Goal: Information Seeking & Learning: Learn about a topic

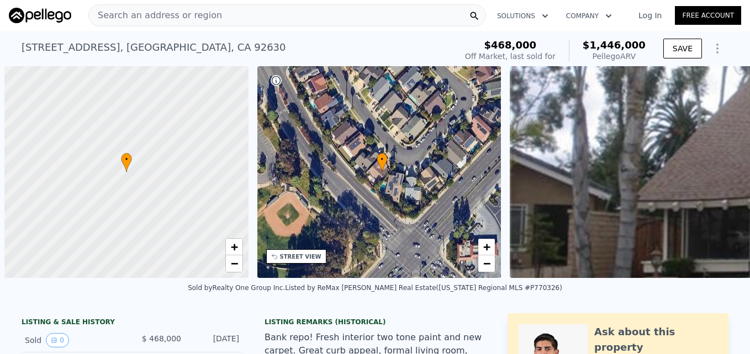
click at [173, 13] on span "Search an address or region" at bounding box center [155, 15] width 133 height 13
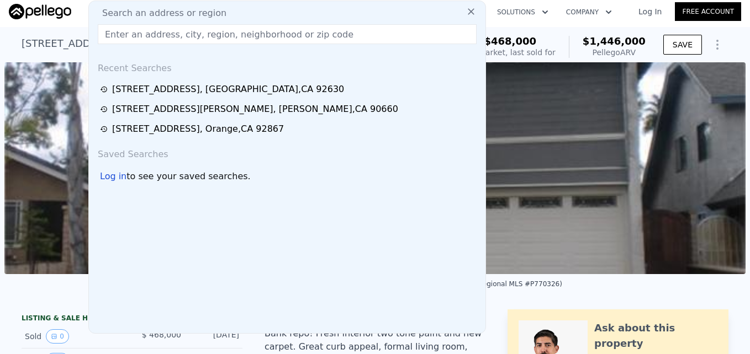
scroll to position [4, 0]
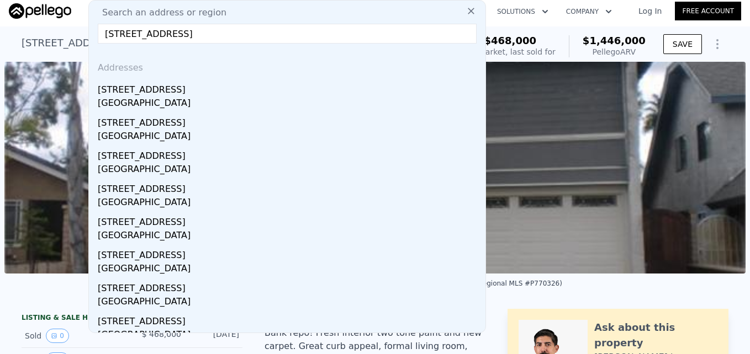
type input "[STREET_ADDRESS]"
click at [192, 88] on div "[STREET_ADDRESS]" at bounding box center [289, 88] width 383 height 18
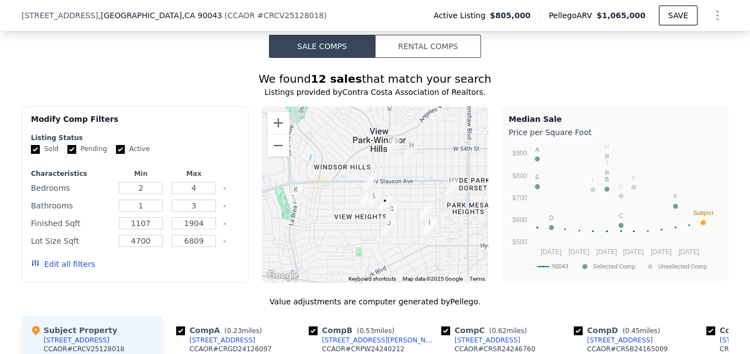
scroll to position [1045, 0]
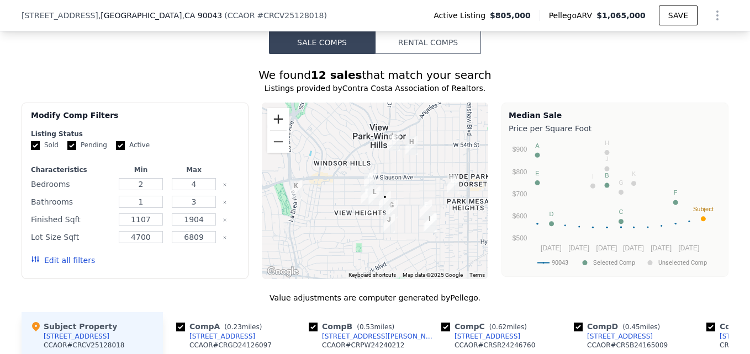
click at [282, 129] on button "Zoom in" at bounding box center [278, 119] width 22 height 22
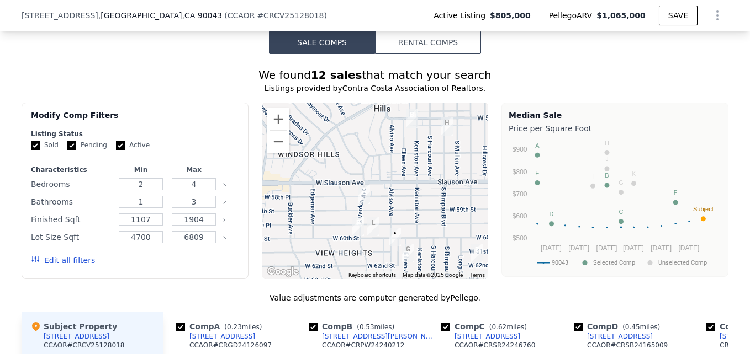
drag, startPoint x: 347, startPoint y: 168, endPoint x: 345, endPoint y: 189, distance: 20.5
click at [345, 189] on div at bounding box center [375, 191] width 227 height 177
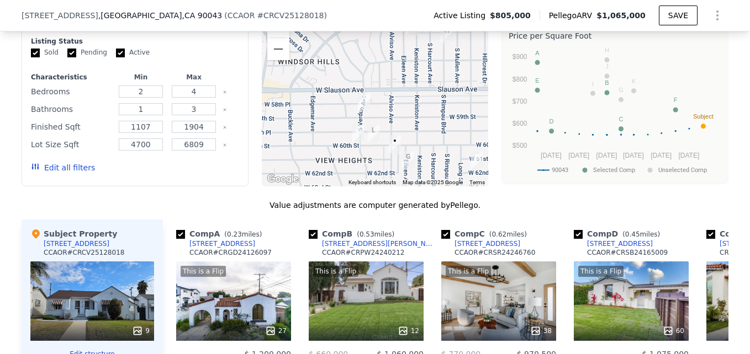
scroll to position [1138, 0]
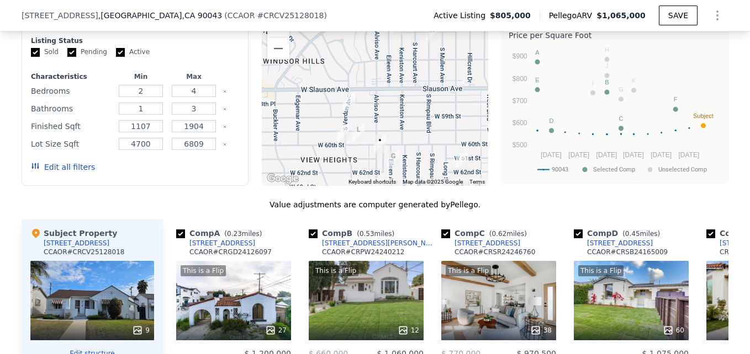
drag, startPoint x: 417, startPoint y: 142, endPoint x: 400, endPoint y: 142, distance: 16.6
click at [400, 142] on div at bounding box center [375, 97] width 227 height 177
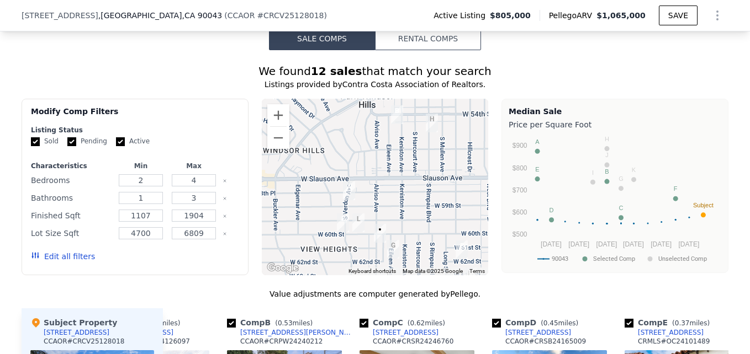
scroll to position [1047, 0]
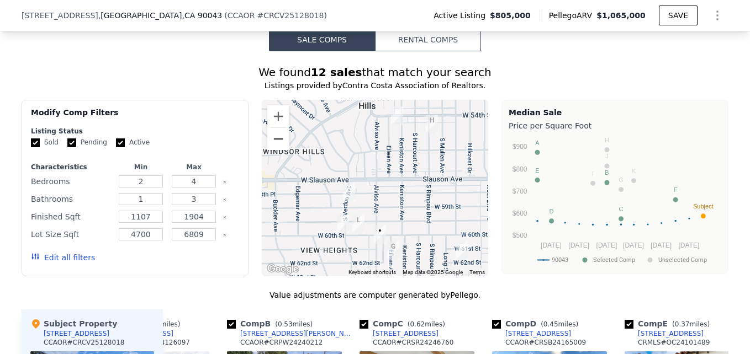
click at [275, 147] on button "Zoom out" at bounding box center [278, 139] width 22 height 22
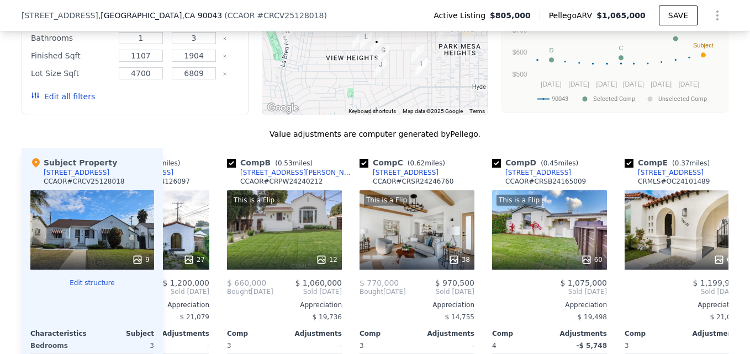
scroll to position [1209, 0]
click at [452, 296] on span "Sold [DATE]" at bounding box center [440, 291] width 68 height 9
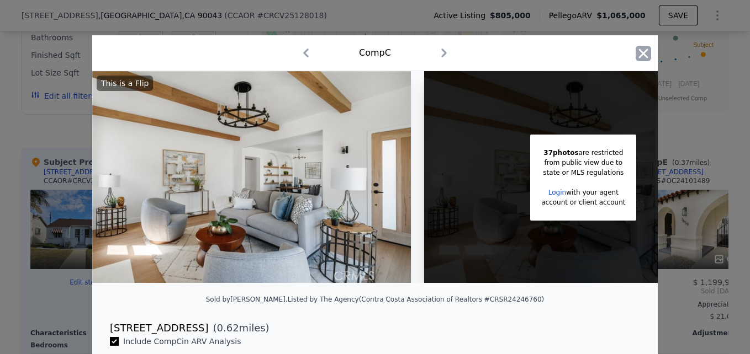
click at [635, 61] on icon "button" at bounding box center [642, 53] width 15 height 15
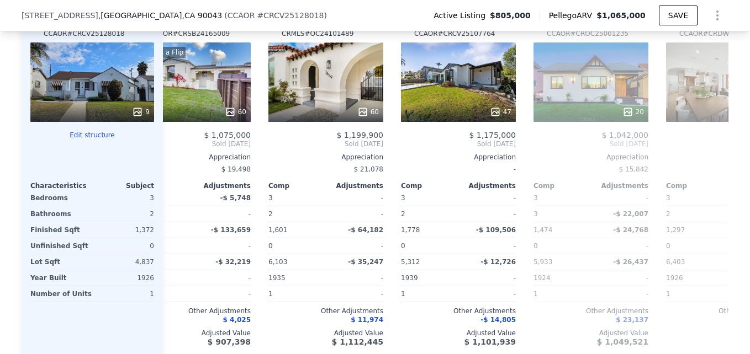
scroll to position [0, 442]
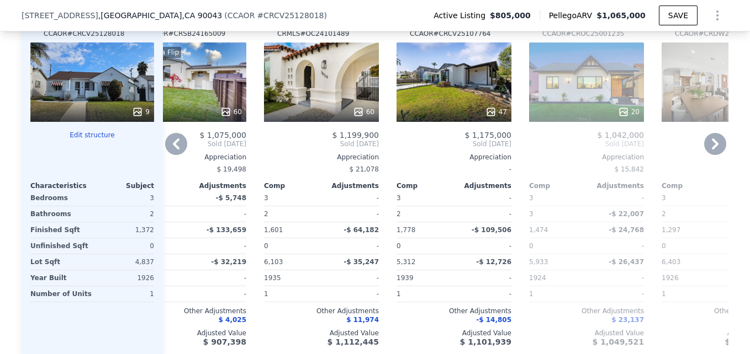
click at [566, 190] on div "Comp" at bounding box center [557, 186] width 57 height 9
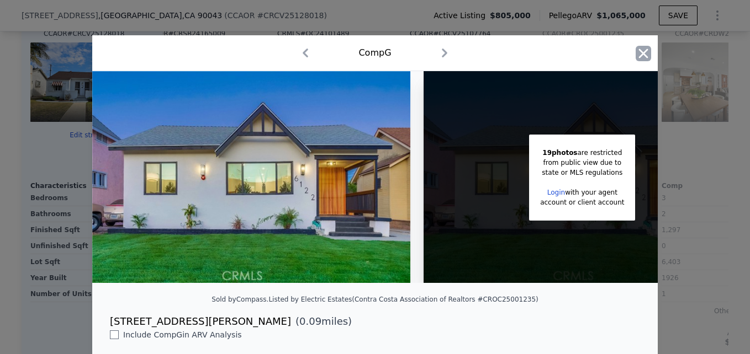
click at [641, 52] on icon "button" at bounding box center [643, 53] width 9 height 9
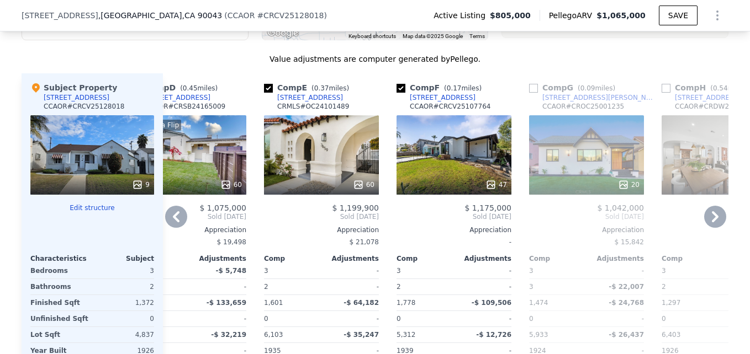
scroll to position [1284, 0]
click at [574, 190] on div "20" at bounding box center [586, 184] width 105 height 11
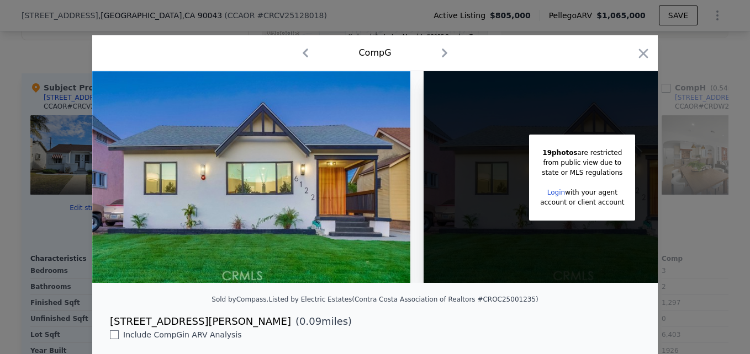
scroll to position [0, 88]
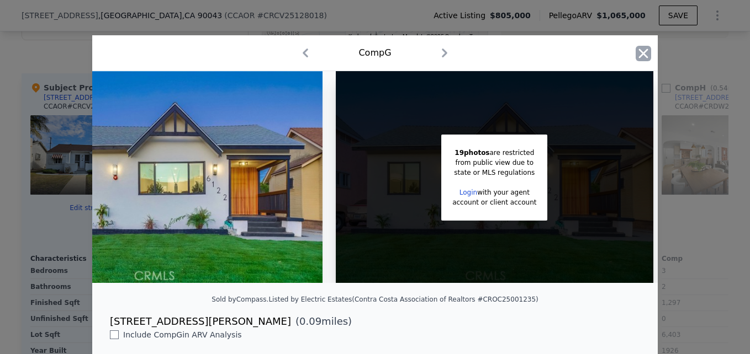
click at [639, 50] on icon "button" at bounding box center [642, 53] width 15 height 15
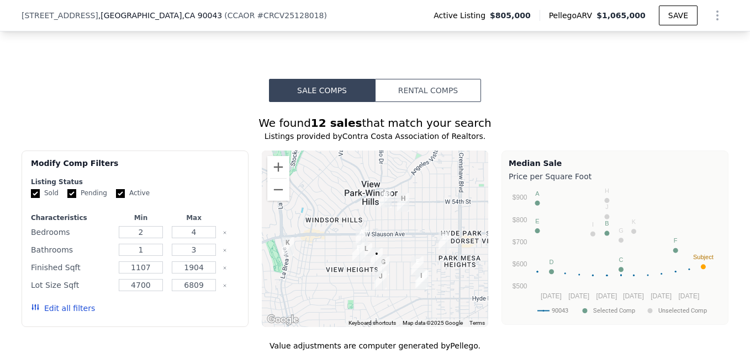
scroll to position [1036, 0]
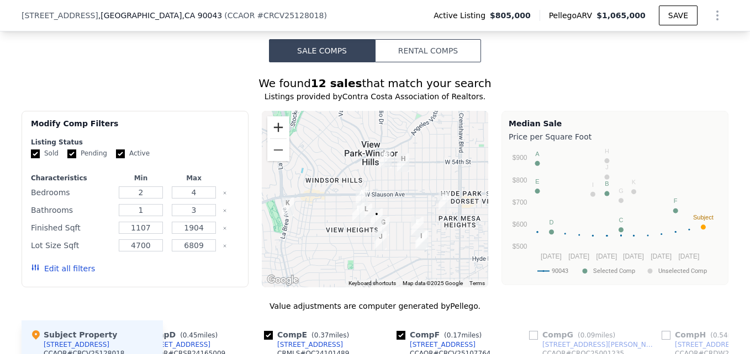
click at [273, 139] on button "Zoom in" at bounding box center [278, 127] width 22 height 22
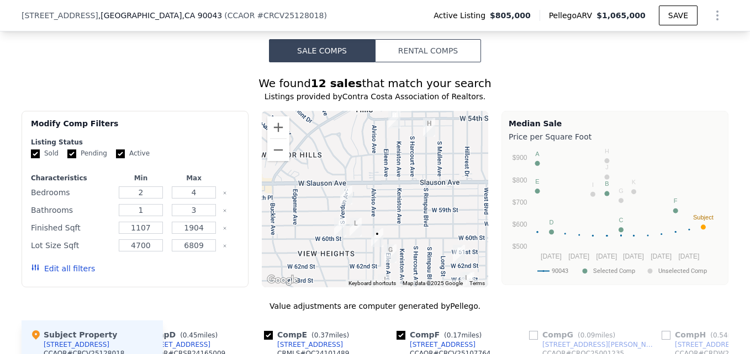
click at [411, 190] on div at bounding box center [375, 199] width 227 height 177
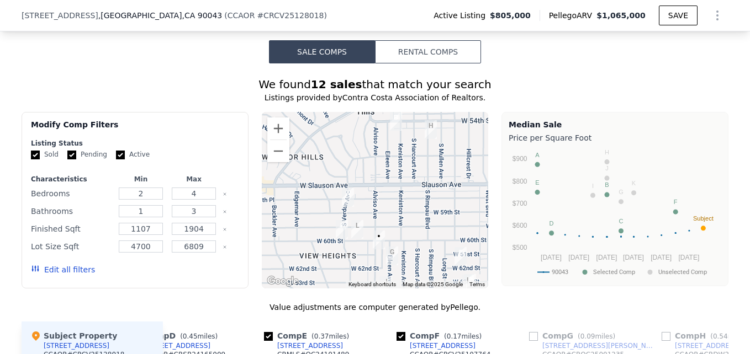
click at [391, 169] on div at bounding box center [375, 200] width 227 height 177
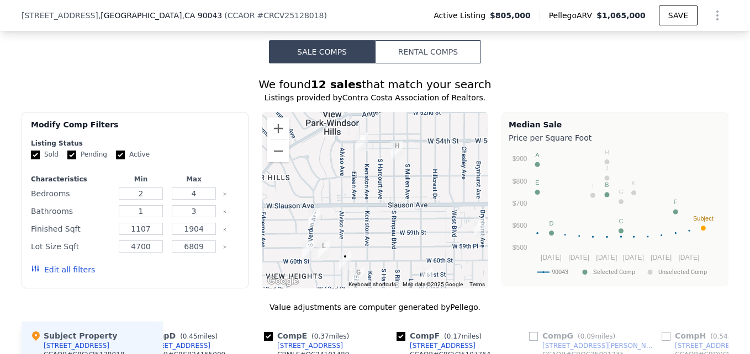
drag, startPoint x: 410, startPoint y: 182, endPoint x: 374, endPoint y: 208, distance: 44.2
click at [374, 208] on div at bounding box center [375, 200] width 227 height 177
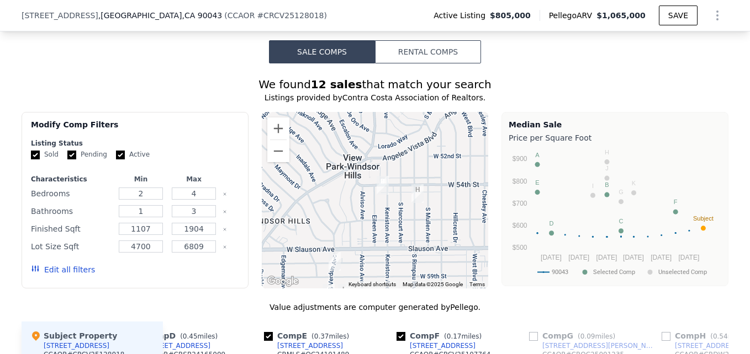
drag, startPoint x: 351, startPoint y: 211, endPoint x: 374, endPoint y: 254, distance: 48.7
click at [374, 254] on div at bounding box center [375, 200] width 227 height 177
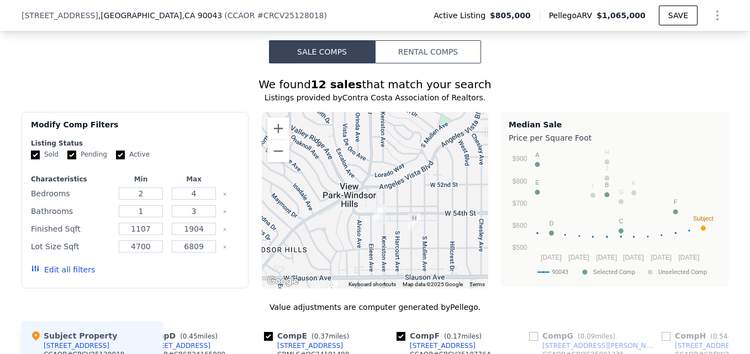
drag, startPoint x: 380, startPoint y: 193, endPoint x: 376, endPoint y: 230, distance: 37.3
click at [376, 228] on img "5419 Keniston Ave" at bounding box center [379, 214] width 21 height 28
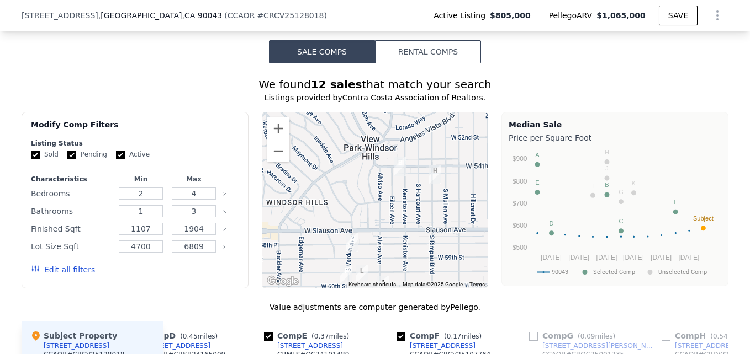
drag, startPoint x: 365, startPoint y: 270, endPoint x: 408, endPoint y: 175, distance: 104.3
click at [408, 175] on div at bounding box center [375, 200] width 227 height 177
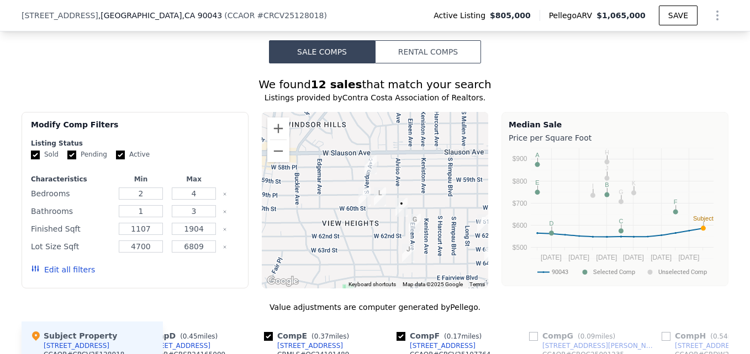
drag, startPoint x: 422, startPoint y: 237, endPoint x: 392, endPoint y: 229, distance: 31.1
click at [392, 229] on div at bounding box center [375, 200] width 227 height 177
click at [271, 140] on button "Zoom in" at bounding box center [278, 129] width 22 height 22
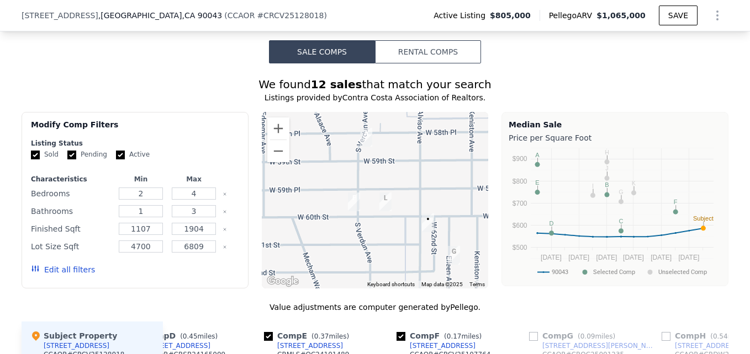
click at [384, 262] on div at bounding box center [375, 200] width 227 height 177
click at [279, 162] on button "Zoom out" at bounding box center [278, 151] width 22 height 22
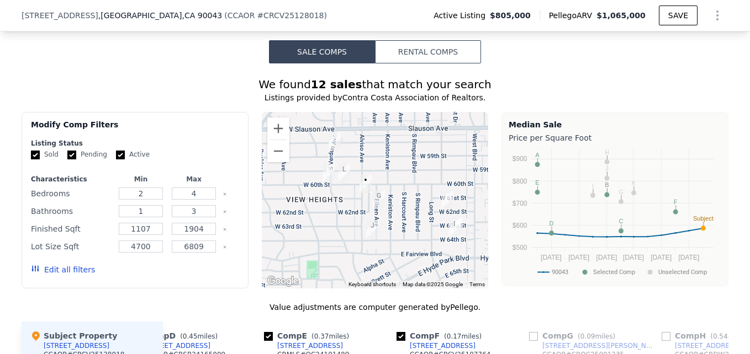
drag, startPoint x: 396, startPoint y: 207, endPoint x: 351, endPoint y: 178, distance: 53.1
click at [355, 178] on img "6014 Alviso Ave" at bounding box center [365, 184] width 21 height 28
click at [262, 166] on div at bounding box center [375, 200] width 227 height 177
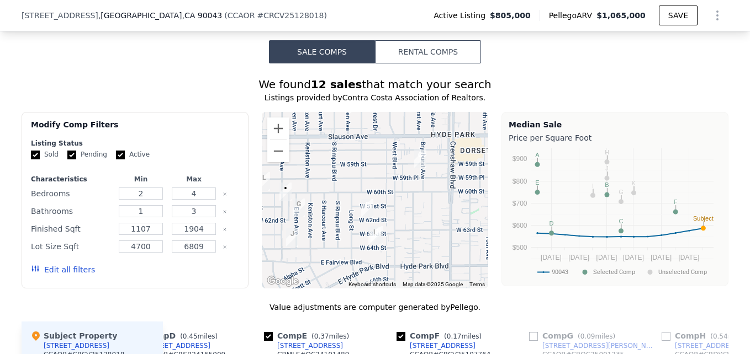
drag, startPoint x: 423, startPoint y: 194, endPoint x: 337, endPoint y: 203, distance: 86.0
click at [337, 203] on div at bounding box center [375, 200] width 227 height 177
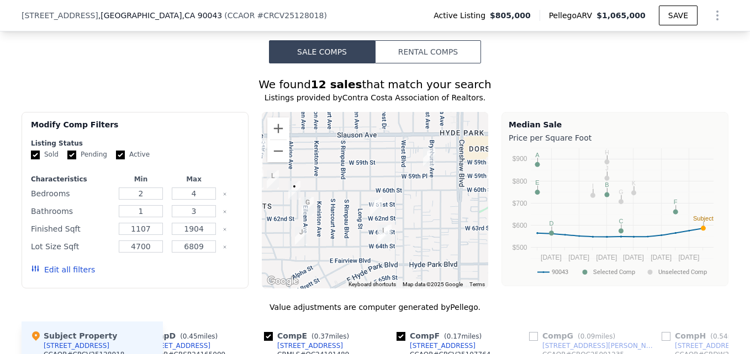
drag, startPoint x: 324, startPoint y: 198, endPoint x: 399, endPoint y: 194, distance: 75.2
click at [399, 194] on div at bounding box center [375, 200] width 227 height 177
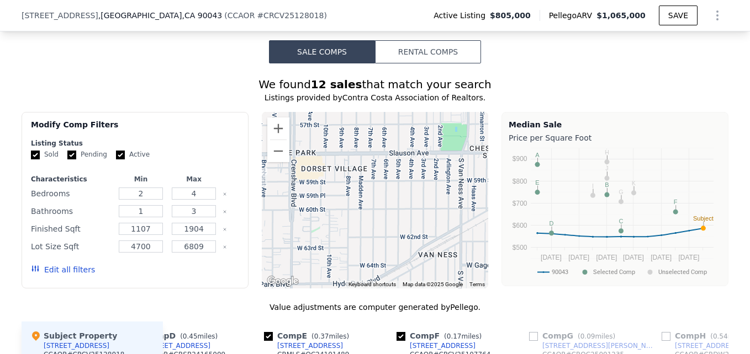
drag, startPoint x: 436, startPoint y: 206, endPoint x: 199, endPoint y: 227, distance: 237.2
click at [199, 227] on div "Modify Comp Filters Listing Status Sold Pending Active Characteristics Min Max …" at bounding box center [375, 200] width 707 height 177
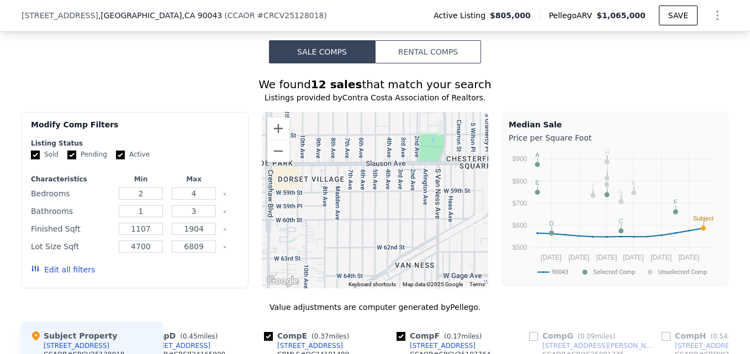
click at [443, 172] on div at bounding box center [375, 200] width 227 height 177
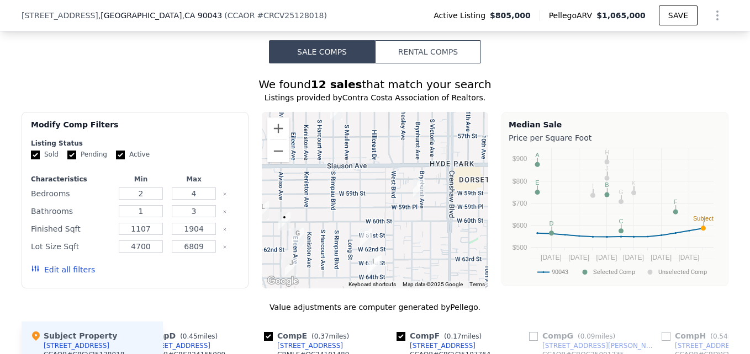
drag, startPoint x: 283, startPoint y: 172, endPoint x: 440, endPoint y: 189, distance: 158.3
click at [440, 189] on div at bounding box center [375, 200] width 227 height 177
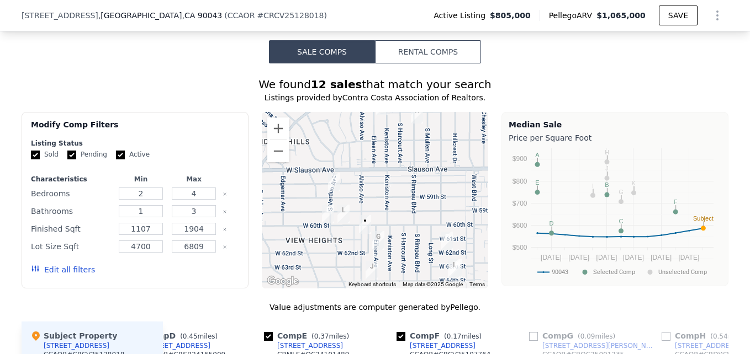
drag, startPoint x: 388, startPoint y: 205, endPoint x: 508, endPoint y: 208, distance: 120.4
click at [508, 208] on div "Modify Comp Filters Listing Status Sold Pending Active Characteristics Min Max …" at bounding box center [375, 200] width 707 height 177
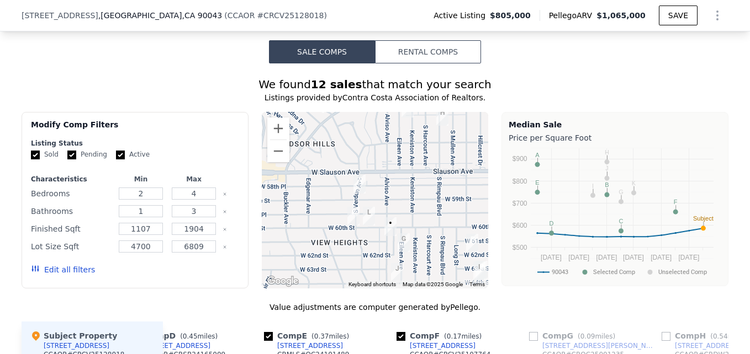
drag, startPoint x: 413, startPoint y: 220, endPoint x: 359, endPoint y: 216, distance: 54.8
click at [359, 216] on img "4039 W 60th St" at bounding box center [368, 217] width 21 height 28
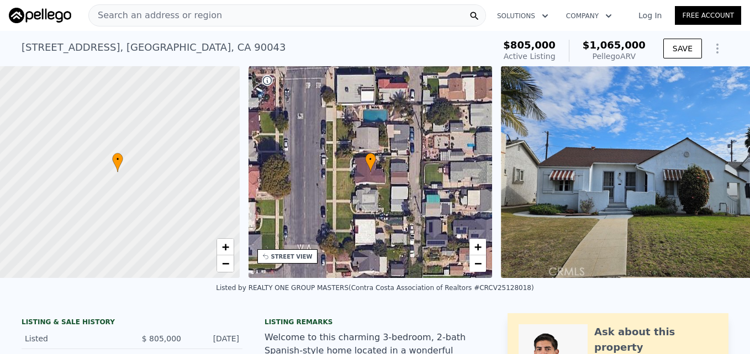
scroll to position [0, 4]
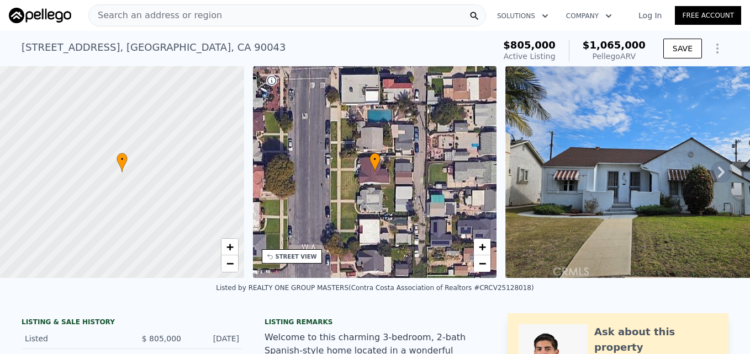
click at [299, 259] on div "STREET VIEW" at bounding box center [295, 257] width 41 height 8
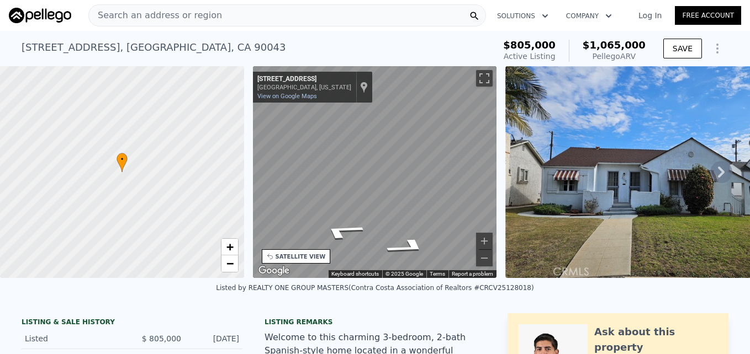
click at [501, 194] on div at bounding box center [646, 172] width 291 height 212
click at [394, 180] on div "Map" at bounding box center [375, 172] width 244 height 212
click at [394, 179] on icon "Go North, Alviso Ave" at bounding box center [387, 179] width 78 height 27
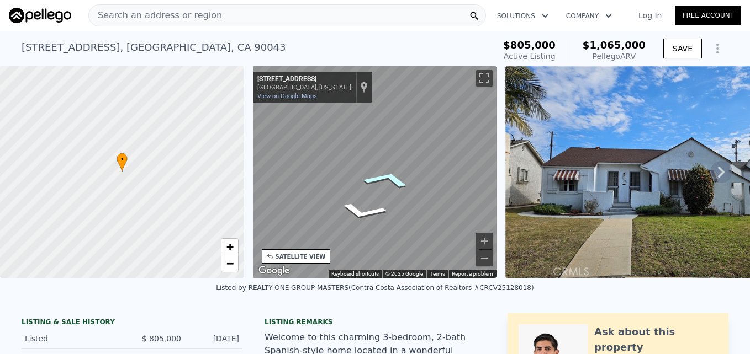
click at [394, 179] on icon "Go North, Alviso Ave" at bounding box center [387, 179] width 78 height 27
click at [391, 181] on icon "Go North, Alviso Ave" at bounding box center [387, 179] width 78 height 27
click at [500, 198] on div "← Move left → Move right ↑ Move up ↓ Move down + Zoom in - Zoom out [STREET_ADD…" at bounding box center [374, 172] width 253 height 212
click at [359, 203] on icon "Go North, W 60th St" at bounding box center [365, 204] width 76 height 22
click at [359, 203] on icon "Go North, Alviso Ave" at bounding box center [356, 204] width 82 height 25
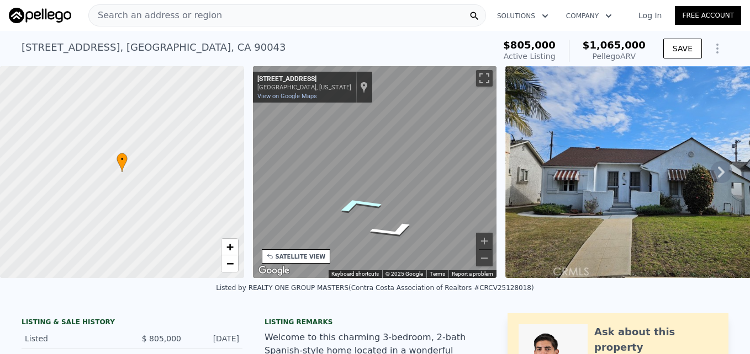
click at [359, 203] on icon "Go North, Alviso Ave" at bounding box center [357, 204] width 81 height 25
click at [424, 215] on icon "Go South, Alviso Ave" at bounding box center [413, 208] width 68 height 28
click at [419, 211] on icon "Go South, Alviso Ave" at bounding box center [413, 208] width 68 height 28
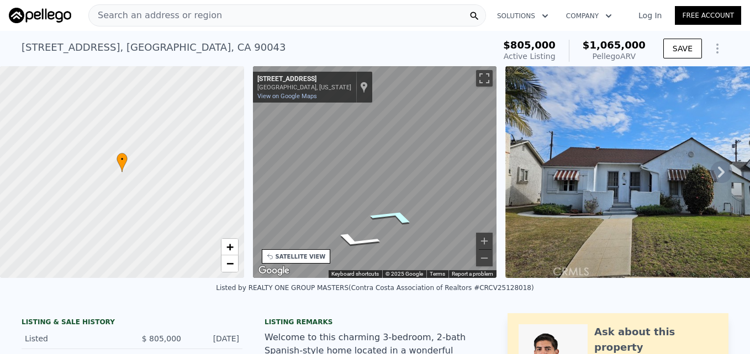
click at [393, 220] on icon "Go South, Alviso Ave" at bounding box center [393, 217] width 82 height 24
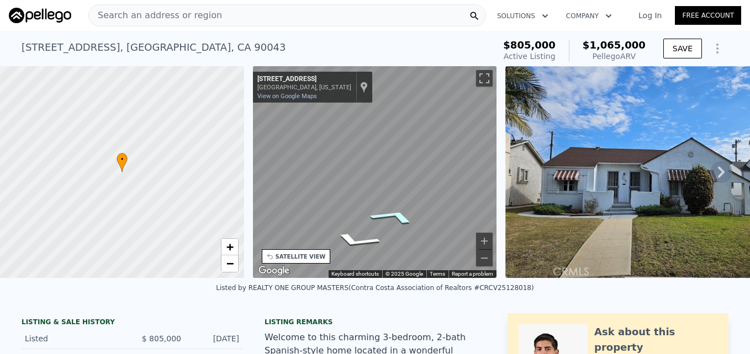
click at [393, 220] on icon "Go South, Alviso Ave" at bounding box center [393, 217] width 82 height 24
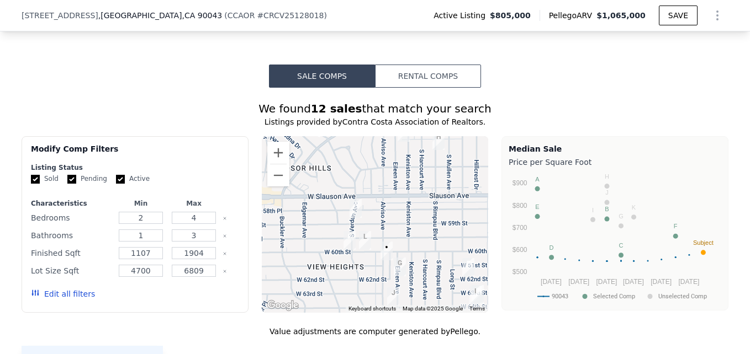
scroll to position [1011, 0]
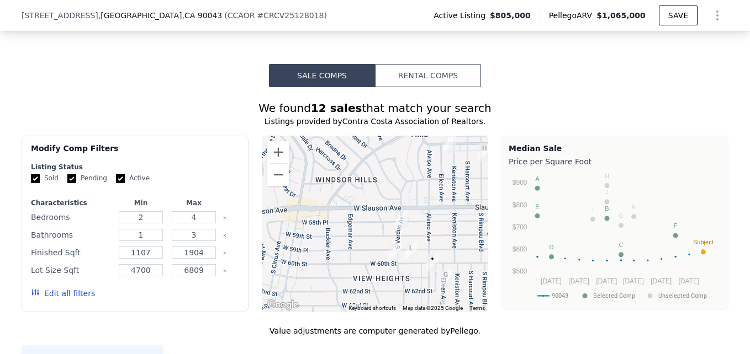
drag, startPoint x: 318, startPoint y: 254, endPoint x: 372, endPoint y: 268, distance: 56.0
click at [372, 268] on div at bounding box center [375, 224] width 227 height 177
drag, startPoint x: 363, startPoint y: 273, endPoint x: 331, endPoint y: 274, distance: 32.0
click at [331, 274] on div at bounding box center [375, 224] width 227 height 177
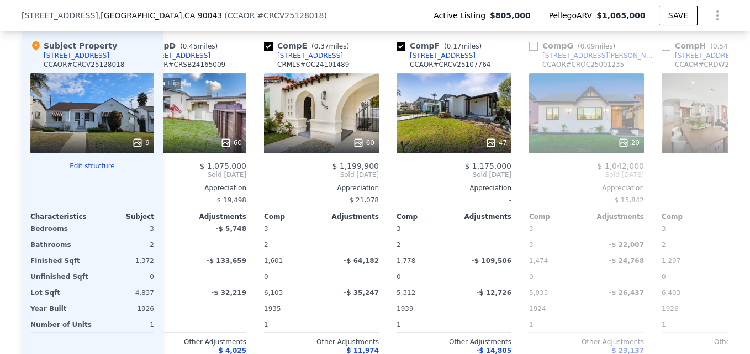
scroll to position [1327, 0]
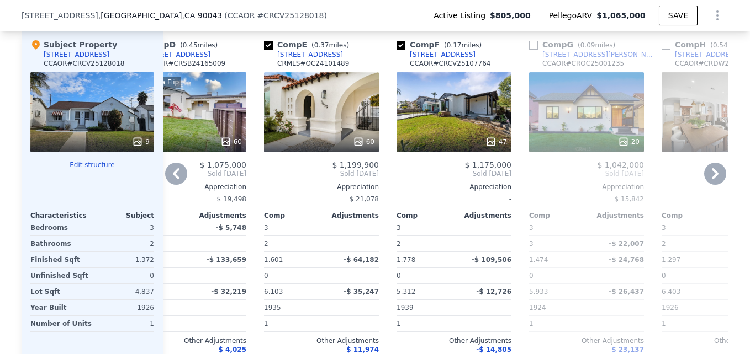
click at [419, 137] on div "47" at bounding box center [453, 111] width 115 height 79
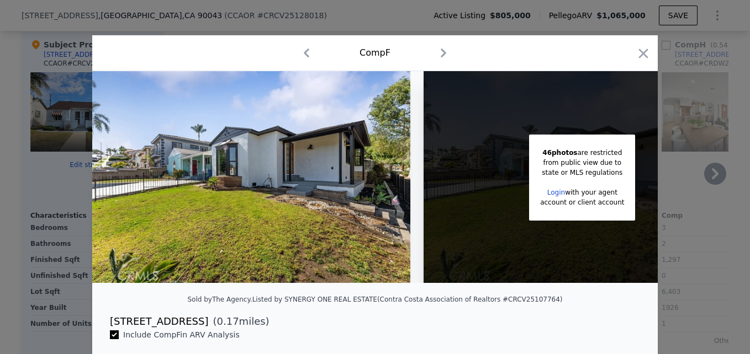
scroll to position [0, 88]
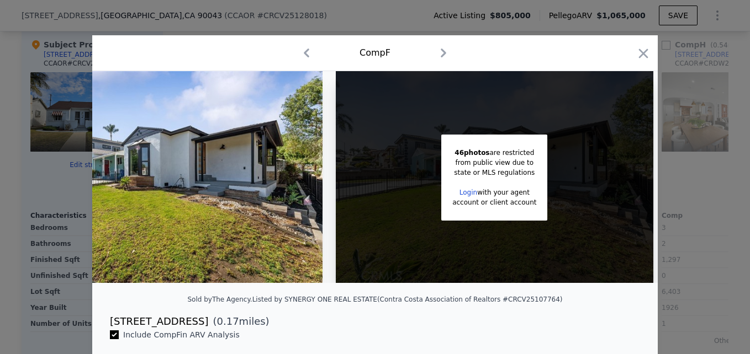
click at [649, 54] on div "Comp F" at bounding box center [374, 53] width 565 height 36
click at [649, 55] on div "Comp F" at bounding box center [374, 53] width 565 height 36
click at [642, 54] on icon "button" at bounding box center [642, 53] width 15 height 15
